Goal: Information Seeking & Learning: Check status

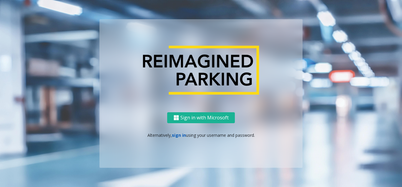
click at [182, 137] on link "sign in" at bounding box center [179, 135] width 14 height 6
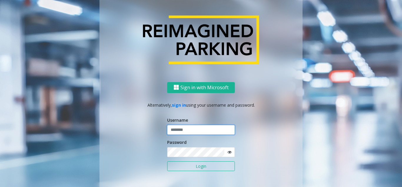
click at [184, 132] on input "text" at bounding box center [201, 130] width 68 height 10
type input "*********"
click at [167, 161] on button "Login" at bounding box center [201, 166] width 68 height 10
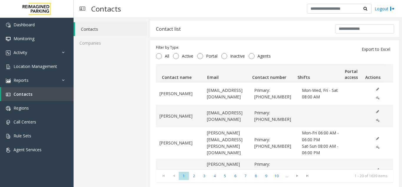
click at [204, 18] on div "Contact list Filter by Type: All Active Portal Inactive Agents Export to Excel …" at bounding box center [274, 104] width 255 height 173
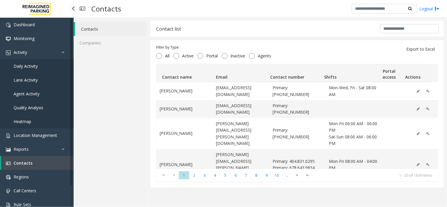
click at [37, 68] on span "Daily Activity" at bounding box center [26, 66] width 24 height 6
click at [31, 66] on span "Daily Activity" at bounding box center [26, 66] width 24 height 6
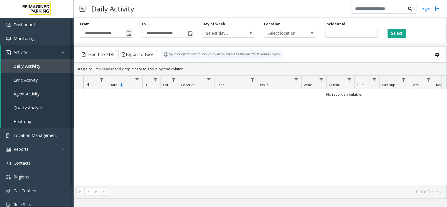
click at [128, 36] on span "Toggle popup" at bounding box center [129, 33] width 6 height 9
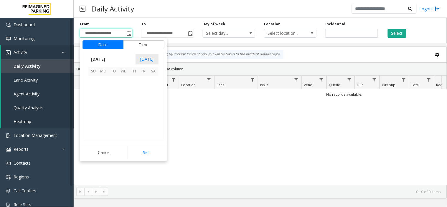
scroll to position [105661, 0]
click at [121, 98] on span "13" at bounding box center [123, 101] width 10 height 10
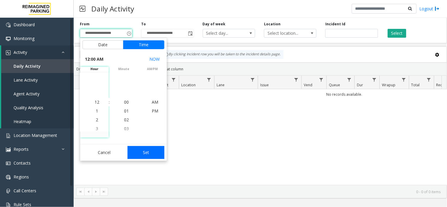
click at [157, 148] on button "Set" at bounding box center [146, 152] width 37 height 13
type input "**********"
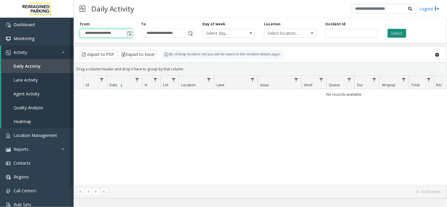
click at [398, 30] on button "Select" at bounding box center [397, 33] width 19 height 9
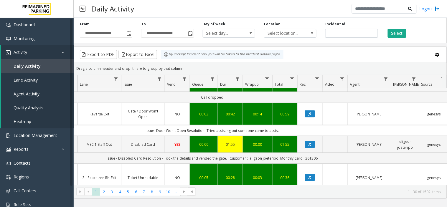
scroll to position [262, 137]
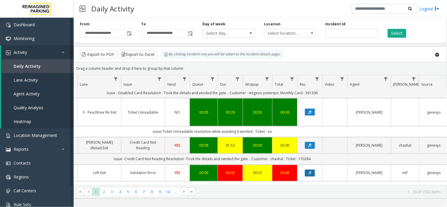
click at [306, 170] on button "Data table" at bounding box center [310, 173] width 10 height 7
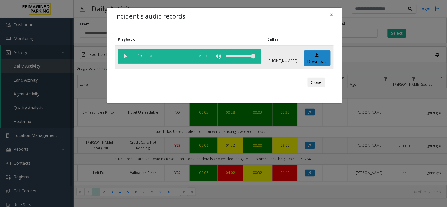
click at [154, 57] on div "scrub bar" at bounding box center [171, 56] width 40 height 15
click at [126, 57] on vg-play-pause at bounding box center [125, 56] width 15 height 15
click at [158, 55] on div "scrub bar" at bounding box center [171, 56] width 40 height 15
click at [160, 55] on div "scrub bar" at bounding box center [171, 56] width 40 height 15
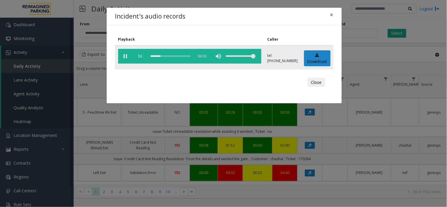
click at [163, 55] on div "scrub bar" at bounding box center [171, 56] width 40 height 15
click at [166, 55] on div "scrub bar" at bounding box center [171, 56] width 40 height 15
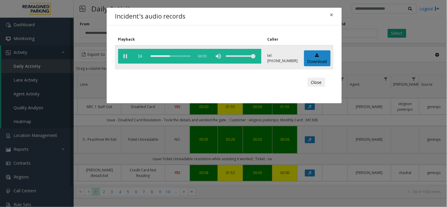
click at [168, 55] on div "scrub bar" at bounding box center [171, 56] width 40 height 15
click at [125, 57] on vg-play-pause at bounding box center [125, 56] width 15 height 15
click at [160, 54] on div "scrub bar" at bounding box center [171, 56] width 40 height 15
click at [128, 56] on vg-play-pause at bounding box center [125, 56] width 15 height 15
click at [156, 57] on div "scrub bar" at bounding box center [171, 56] width 40 height 15
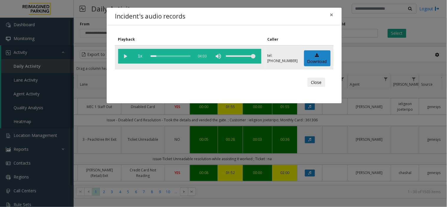
click at [152, 57] on div "scrub bar" at bounding box center [171, 56] width 40 height 15
click at [154, 55] on div "scrub bar" at bounding box center [171, 56] width 40 height 15
click at [155, 55] on div "scrub bar" at bounding box center [171, 56] width 40 height 15
click at [143, 54] on span "1x" at bounding box center [140, 56] width 15 height 15
click at [143, 54] on span "1.5x" at bounding box center [140, 56] width 15 height 15
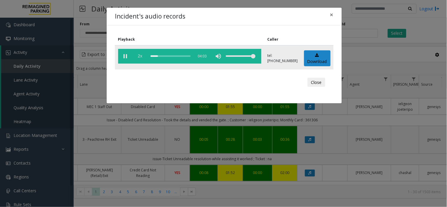
click at [143, 55] on span "2x" at bounding box center [140, 56] width 15 height 15
click at [143, 55] on span "0.5x" at bounding box center [140, 56] width 15 height 15
click at [143, 55] on span "1x" at bounding box center [140, 56] width 15 height 15
click at [143, 55] on span "1.5x" at bounding box center [140, 56] width 15 height 15
click at [143, 57] on span "2x" at bounding box center [140, 56] width 15 height 15
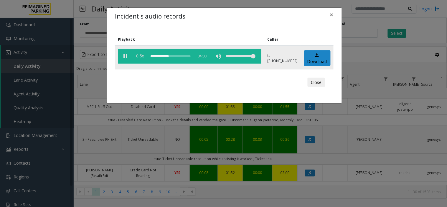
click at [143, 57] on span "0.5x" at bounding box center [140, 56] width 15 height 15
click at [169, 57] on div "scrub bar" at bounding box center [171, 56] width 40 height 15
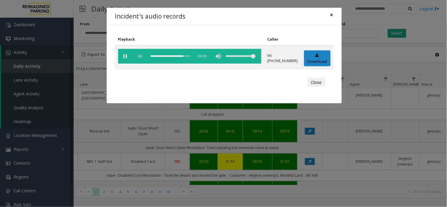
click at [333, 18] on button "×" at bounding box center [332, 15] width 12 height 14
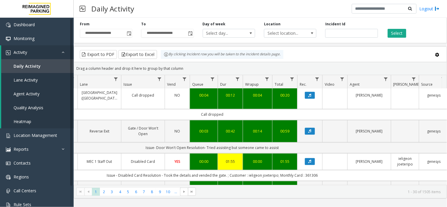
click at [200, 12] on div "Daily Activity Logout" at bounding box center [260, 9] width 373 height 18
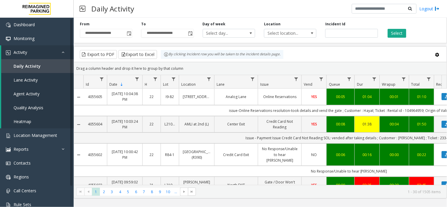
scroll to position [262, 137]
